Goal: Find specific page/section: Find specific page/section

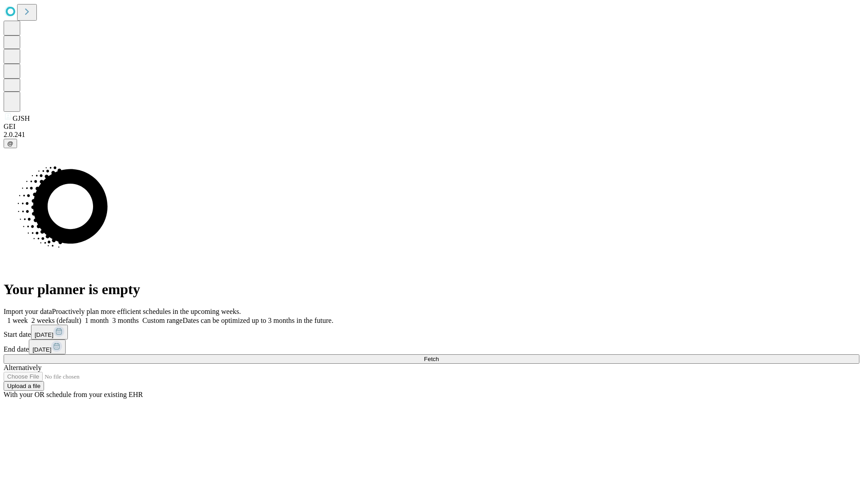
click at [438, 356] on span "Fetch" at bounding box center [431, 359] width 15 height 7
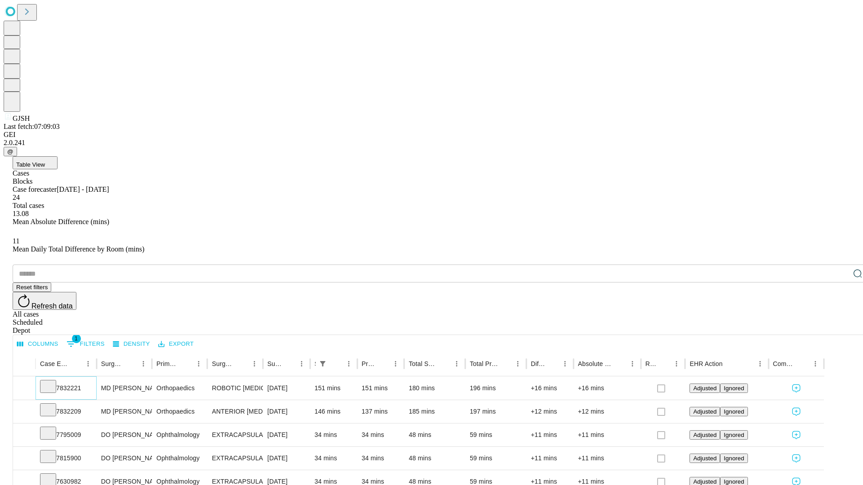
click at [53, 381] on icon at bounding box center [48, 385] width 9 height 9
